Goal: Transaction & Acquisition: Purchase product/service

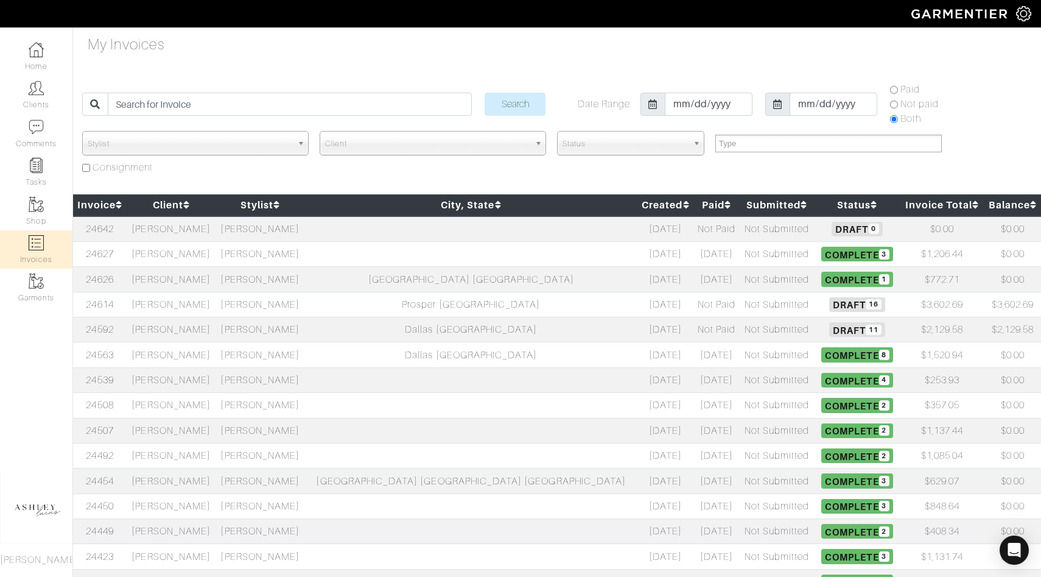
select select
click at [829, 329] on span "Draft 11" at bounding box center [856, 329] width 55 height 15
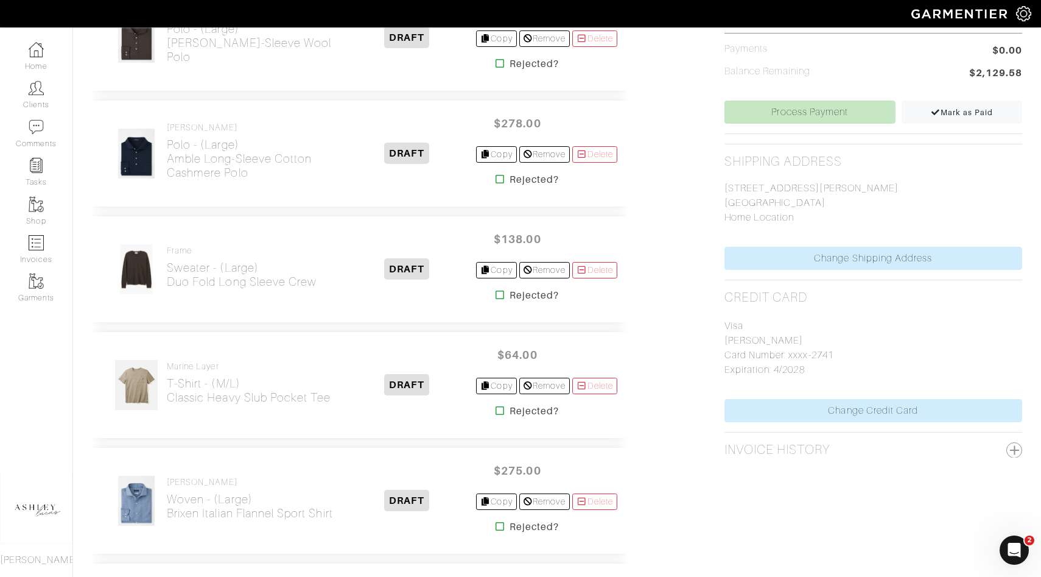
scroll to position [495, 0]
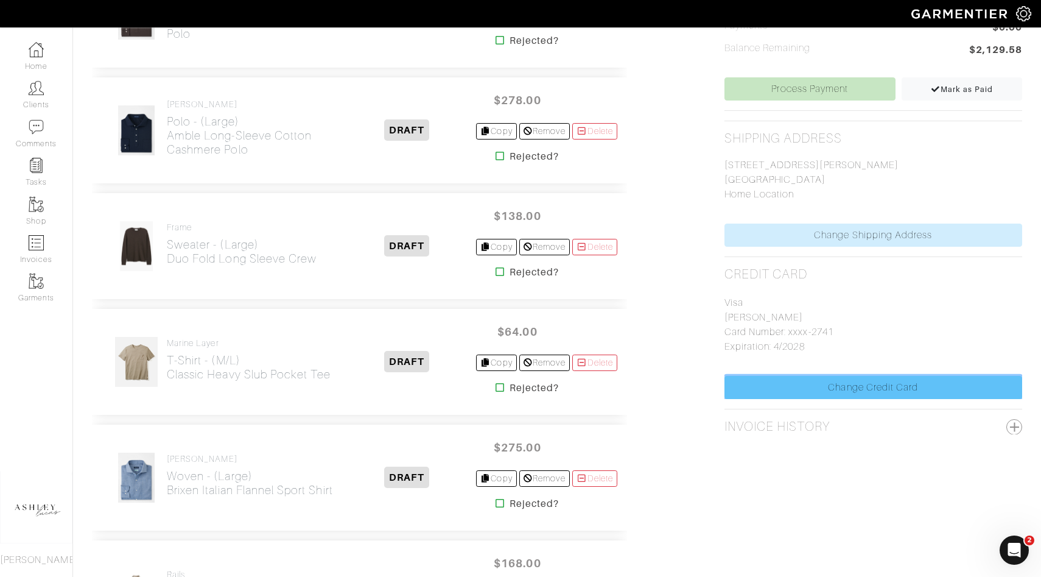
click at [832, 391] on link "Change Credit Card" at bounding box center [874, 387] width 298 height 23
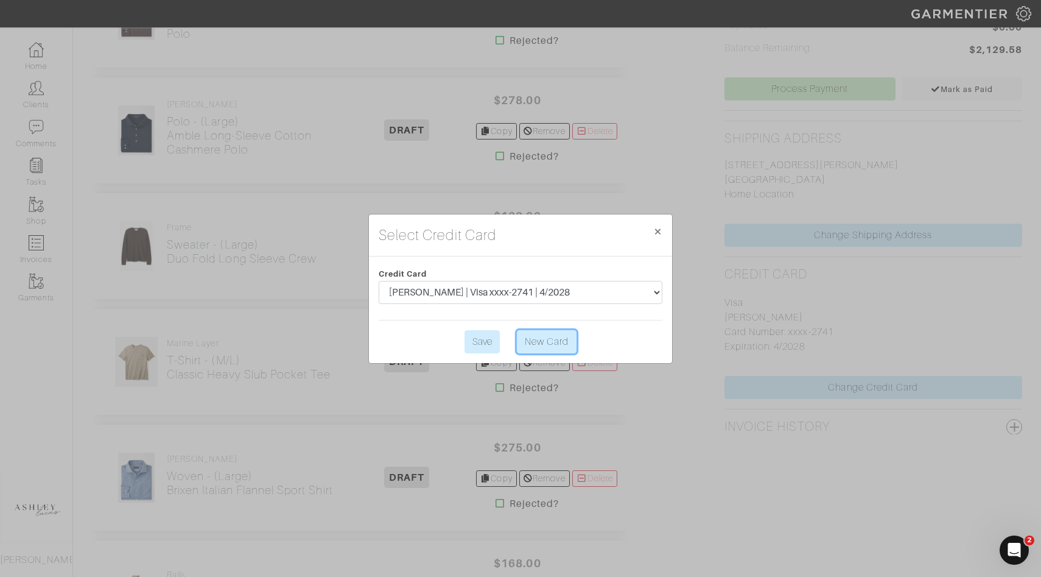
click at [549, 341] on link "New Card" at bounding box center [547, 341] width 60 height 23
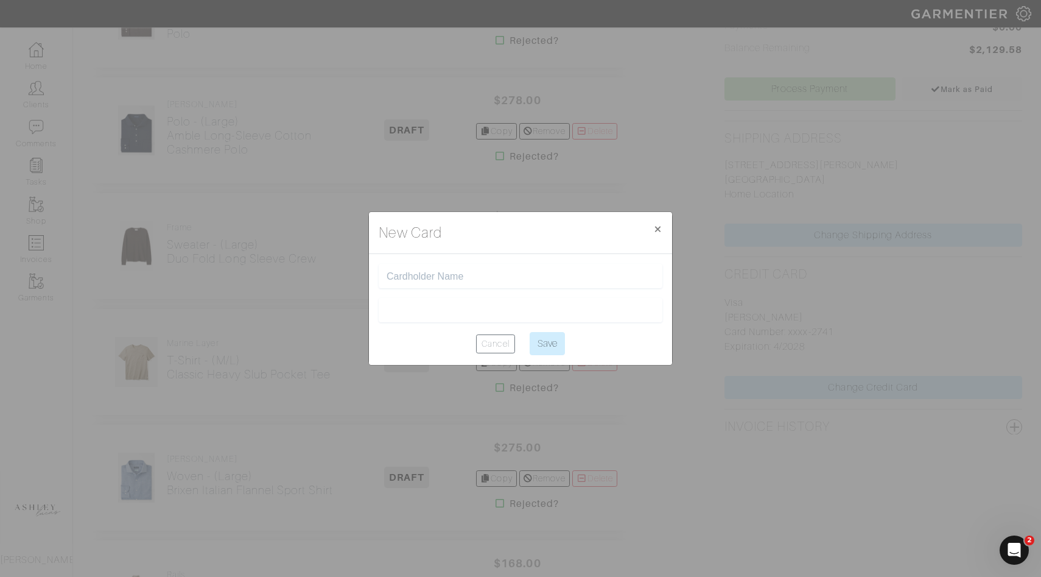
click at [451, 279] on input "text" at bounding box center [521, 276] width 268 height 12
type input "[PERSON_NAME]"
click at [485, 232] on div "New Card × Close" at bounding box center [520, 233] width 303 height 42
click at [558, 339] on input "Save" at bounding box center [547, 343] width 35 height 23
type input "Saving..."
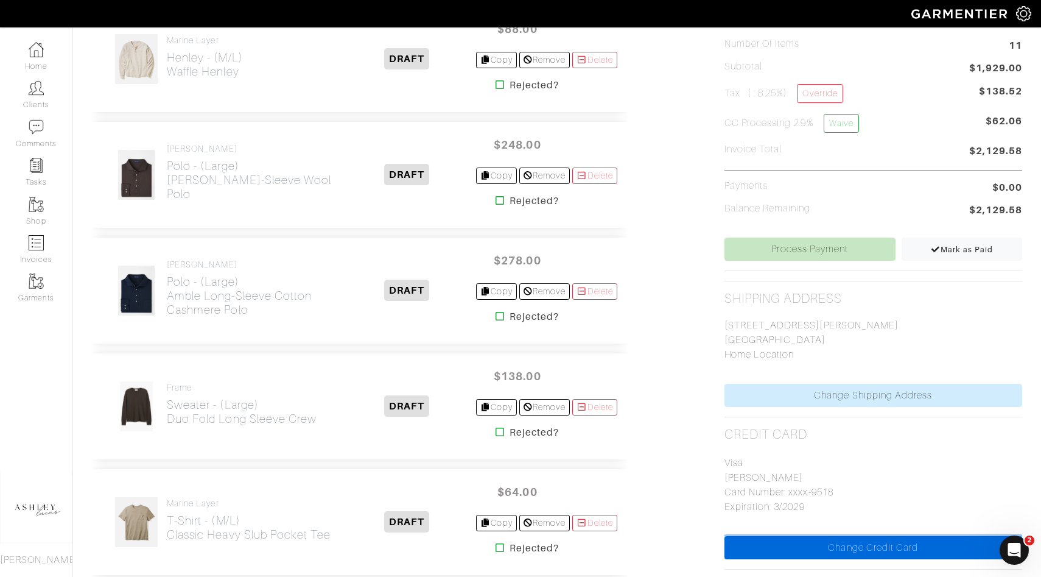
scroll to position [252, 0]
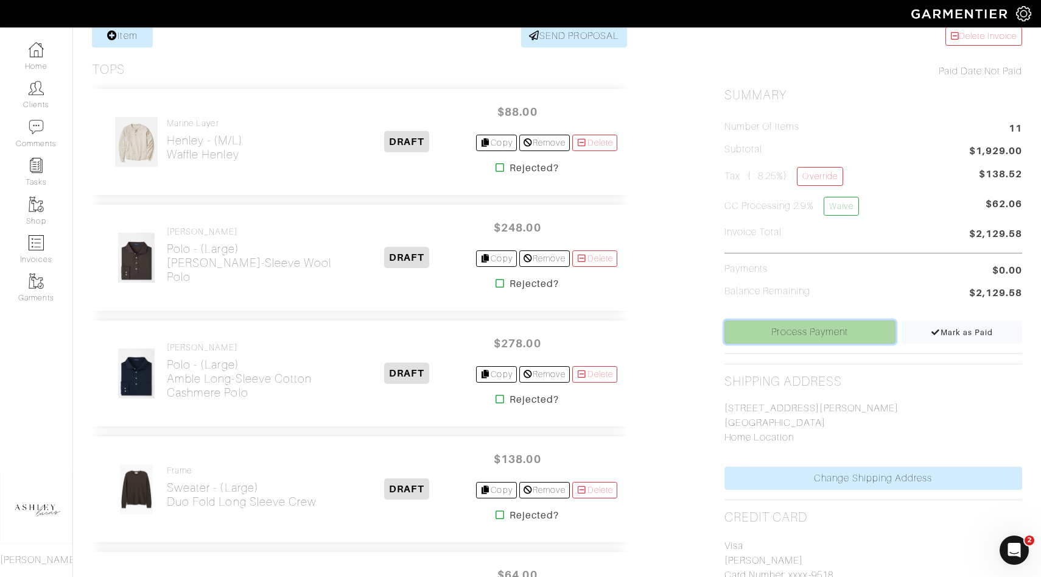
click at [781, 330] on link "Process Payment" at bounding box center [810, 331] width 171 height 23
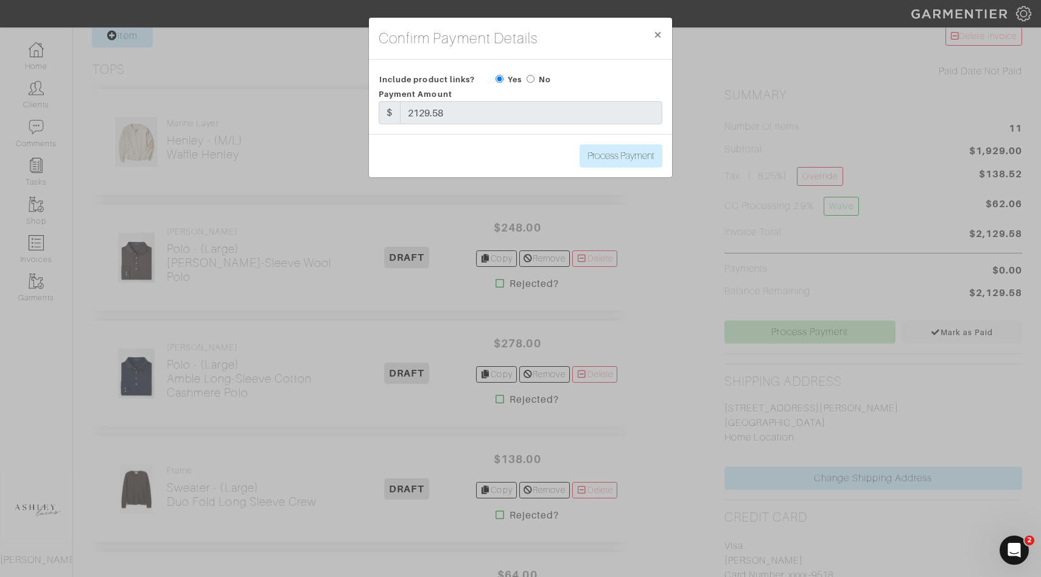
click at [531, 79] on input "radio" at bounding box center [531, 79] width 8 height 8
radio input "true"
click at [608, 148] on input "Process Payment" at bounding box center [621, 155] width 83 height 23
type input "Process Payment"
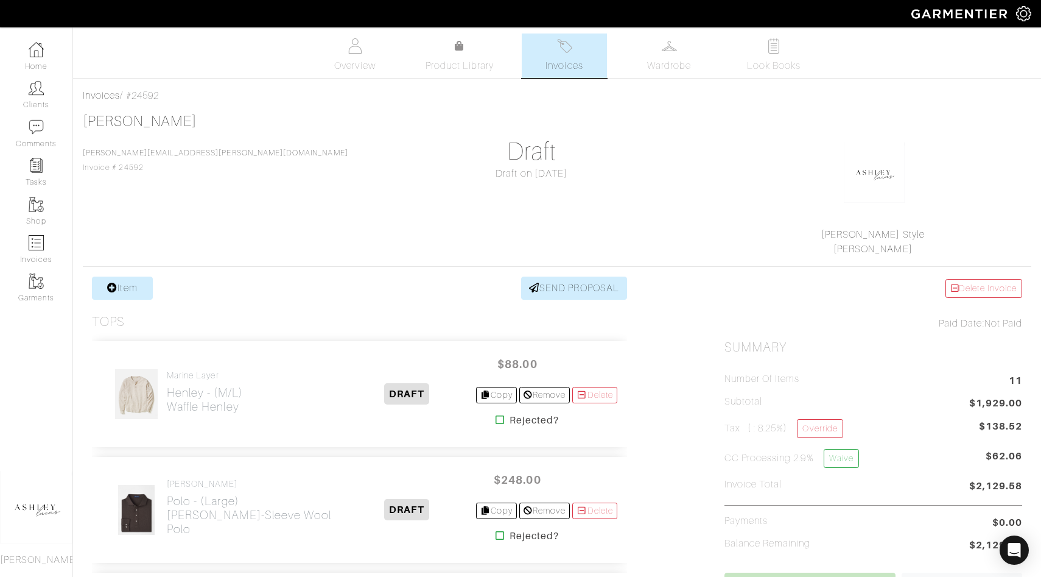
scroll to position [7, 0]
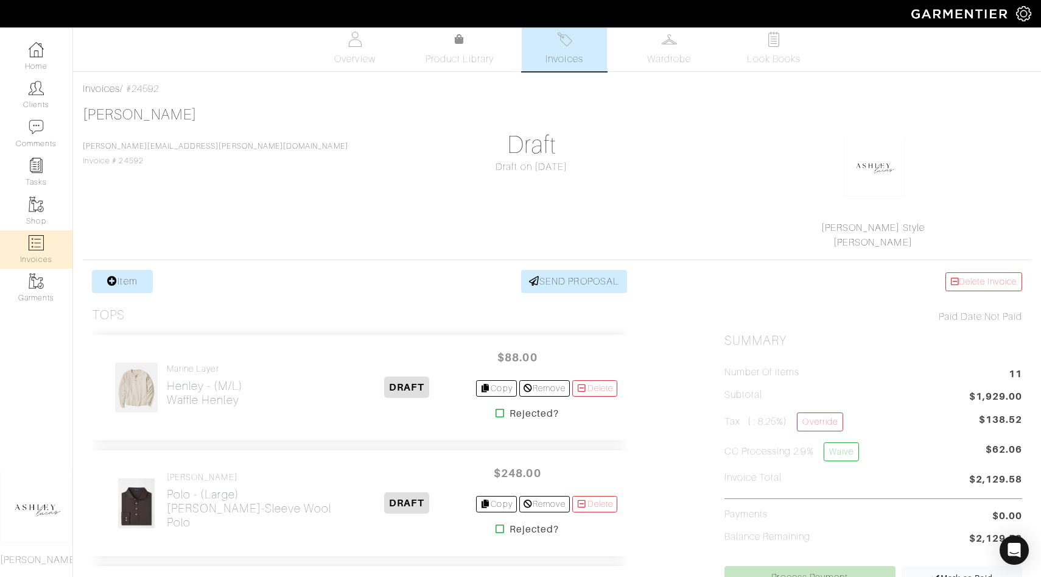
click at [40, 253] on link "Invoices" at bounding box center [36, 249] width 72 height 38
select select
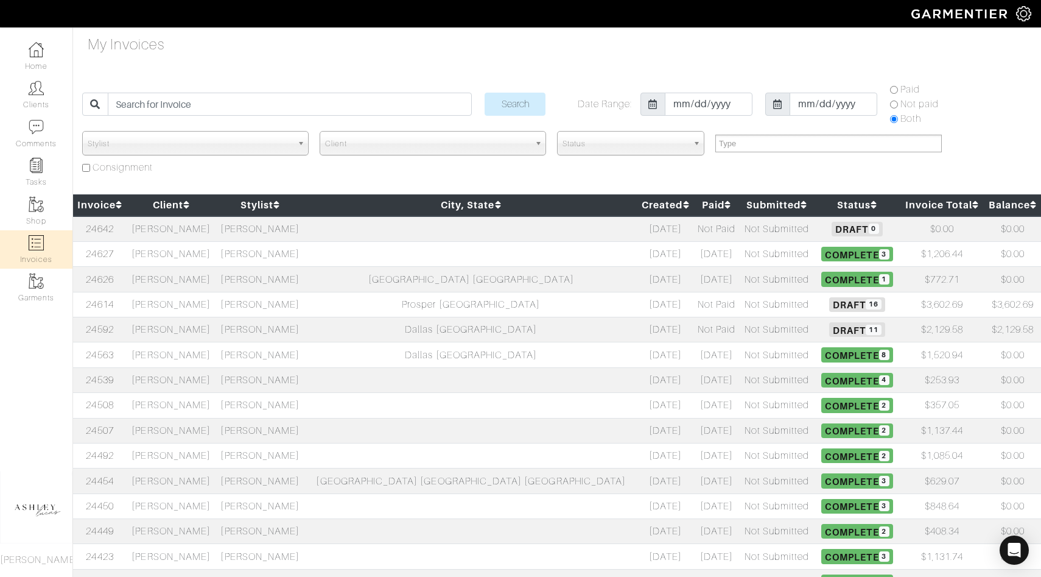
click at [216, 311] on td "[PERSON_NAME]" at bounding box center [171, 304] width 89 height 25
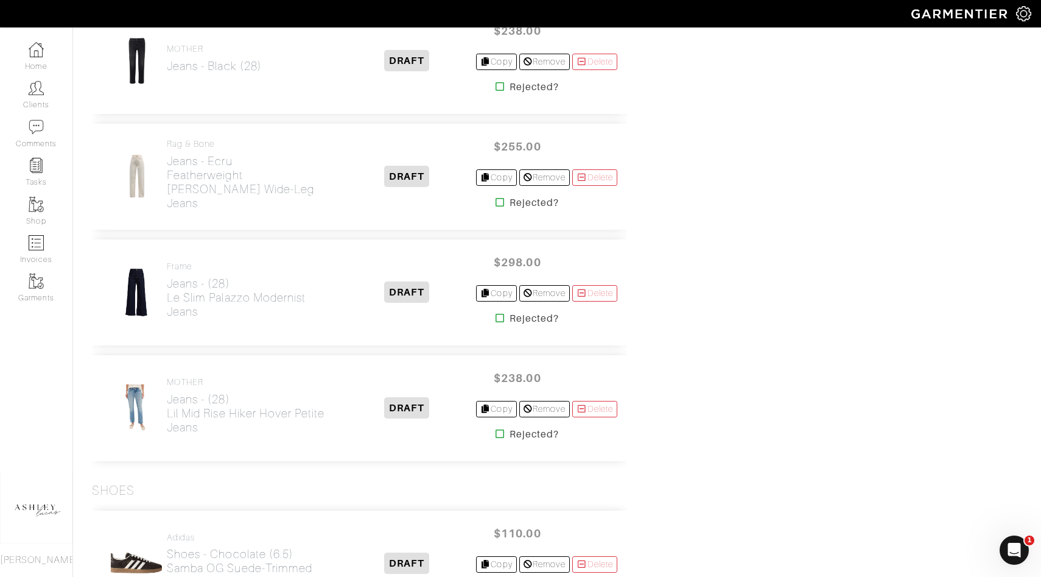
scroll to position [1563, 0]
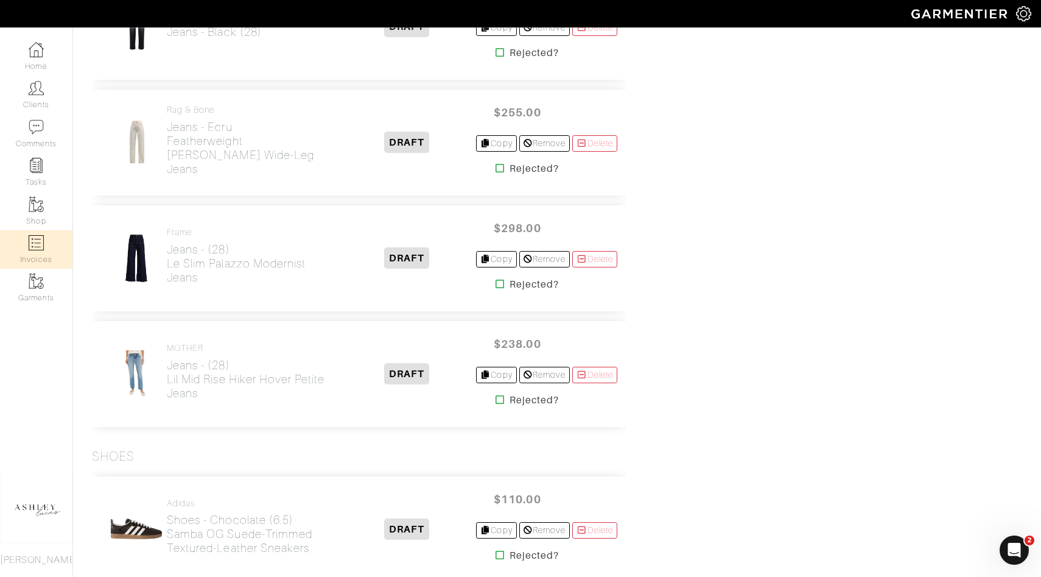
click at [46, 230] on link "Invoices" at bounding box center [36, 249] width 72 height 38
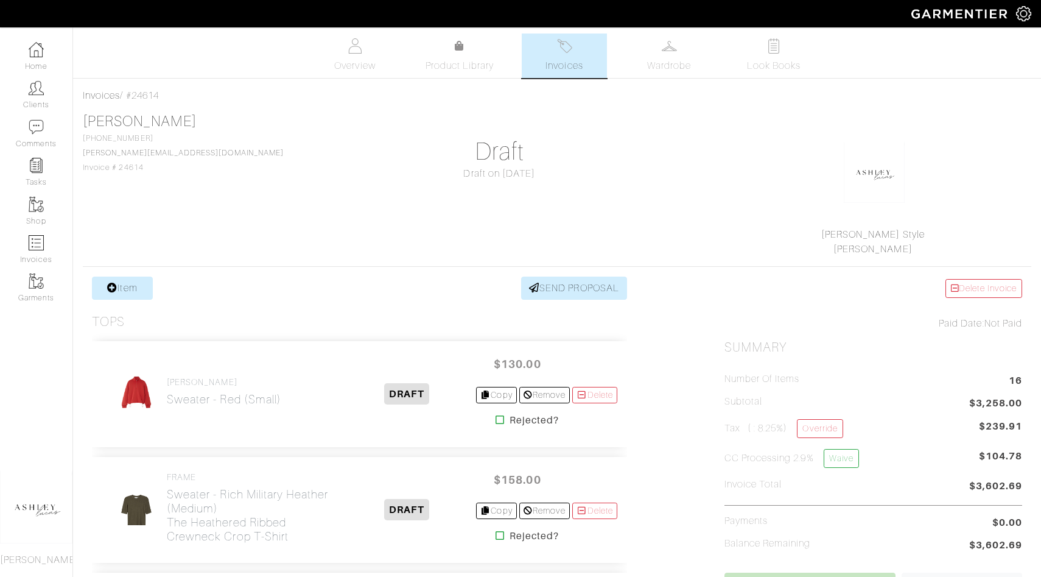
select select
